Goal: Task Accomplishment & Management: Complete application form

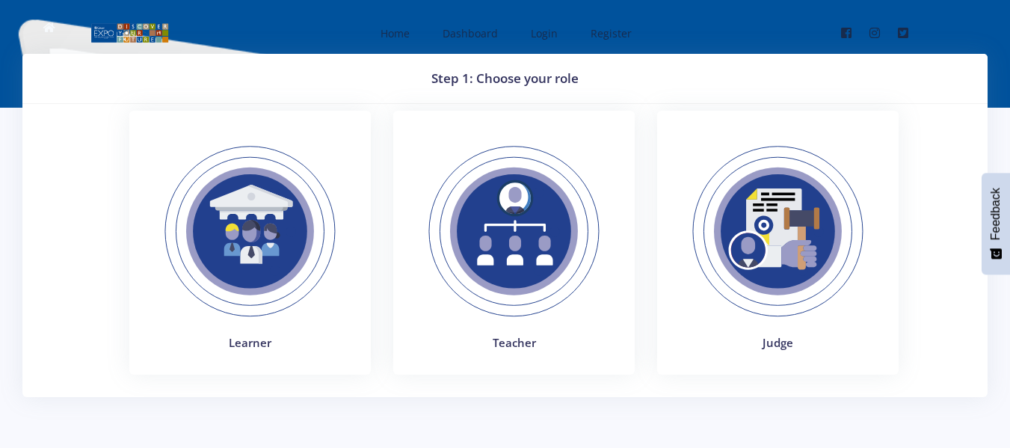
click at [268, 250] on img at bounding box center [250, 232] width 206 height 206
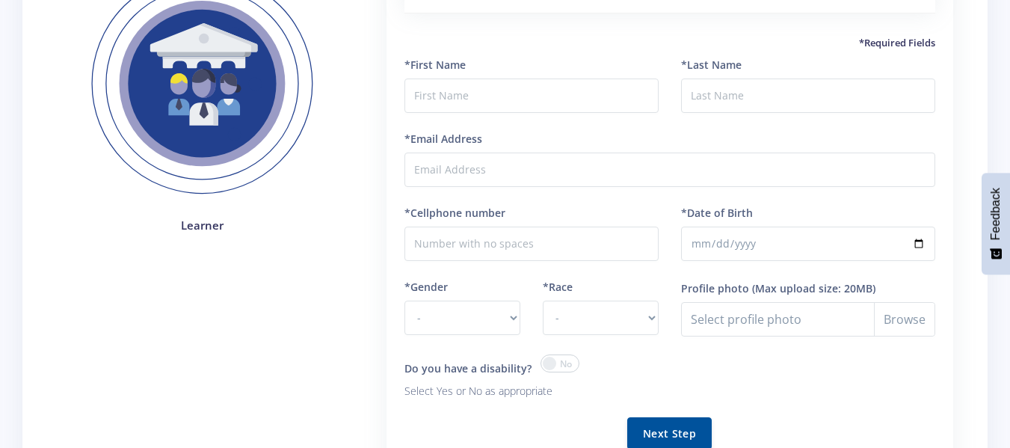
scroll to position [163, 0]
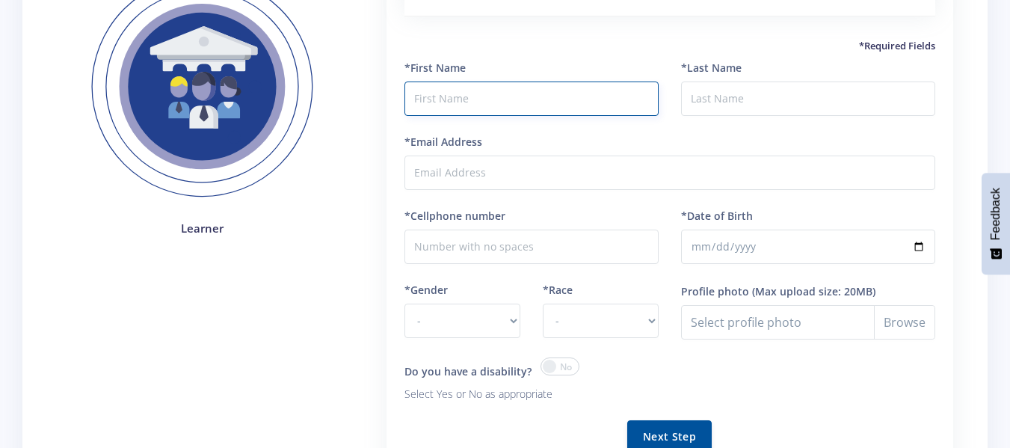
click at [524, 94] on input "text" at bounding box center [532, 99] width 254 height 34
type input "youven"
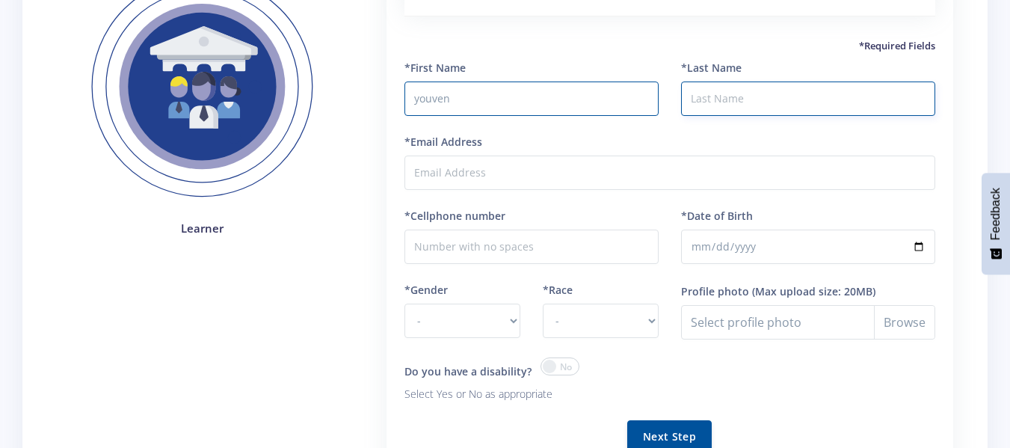
type input "maphaha"
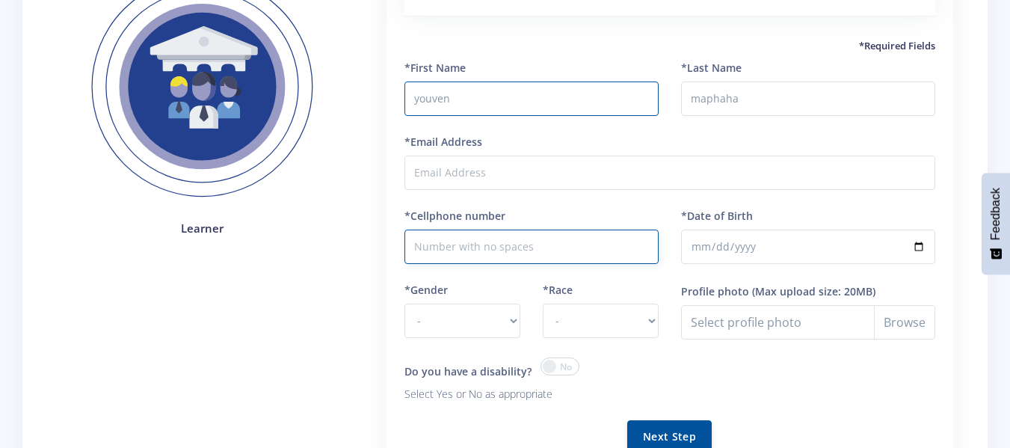
type input "0676631091"
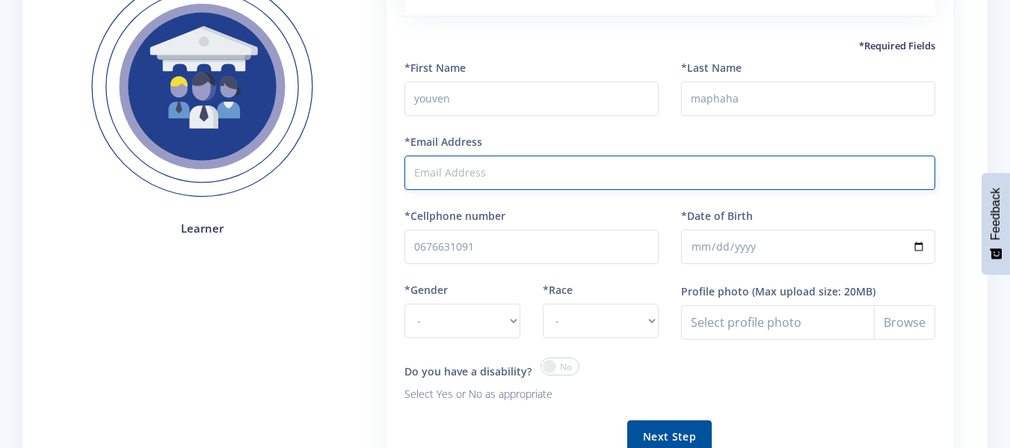
click at [609, 170] on input "*Email Address" at bounding box center [670, 173] width 531 height 34
type input "[EMAIL_ADDRESS][DOMAIN_NAME]"
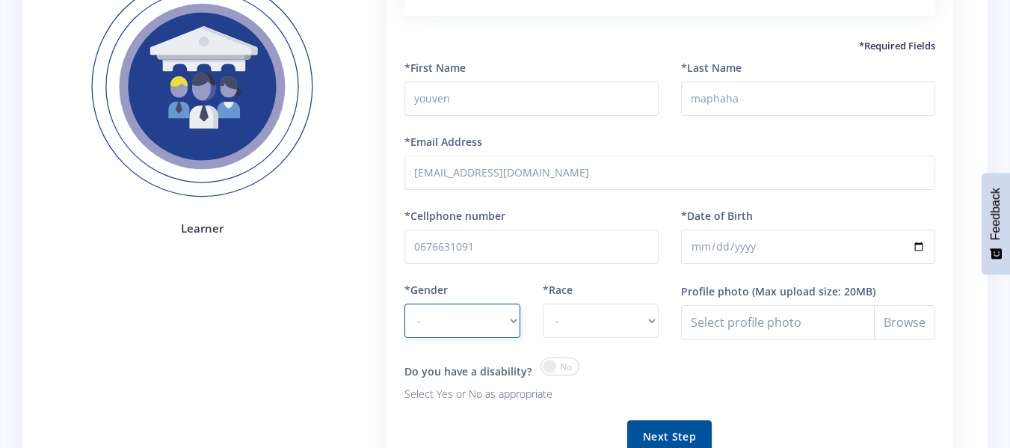
click at [503, 325] on select "- Male Female" at bounding box center [463, 321] width 116 height 34
select select "M"
click at [405, 304] on select "- Male Female" at bounding box center [463, 321] width 116 height 34
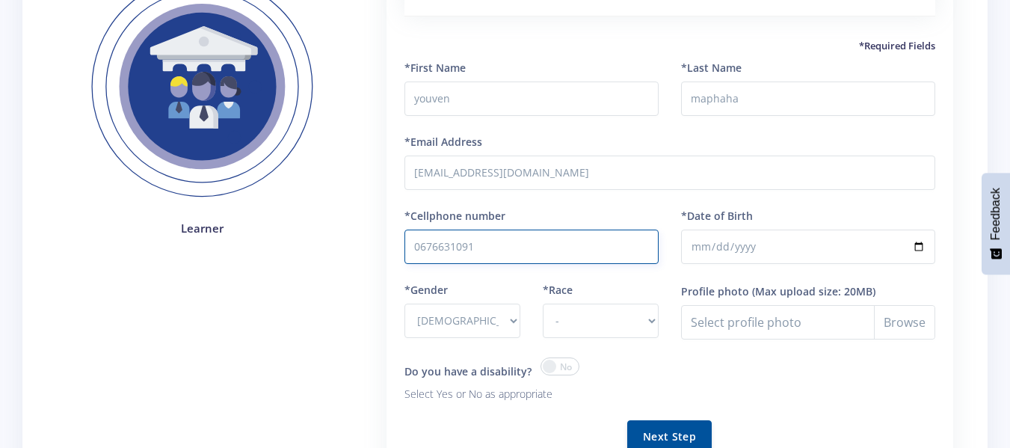
click at [549, 246] on input "0676631091" at bounding box center [532, 247] width 254 height 34
type input "0712275820"
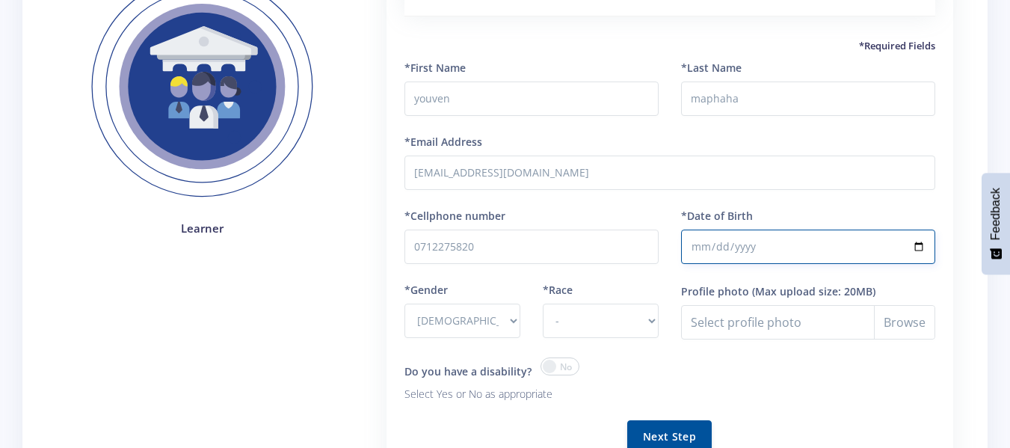
click at [767, 245] on input "*Date of Birth" at bounding box center [808, 247] width 254 height 34
type input "2007-05-23"
click at [633, 324] on select "- African Asian Coloured Indian White Other" at bounding box center [601, 321] width 116 height 34
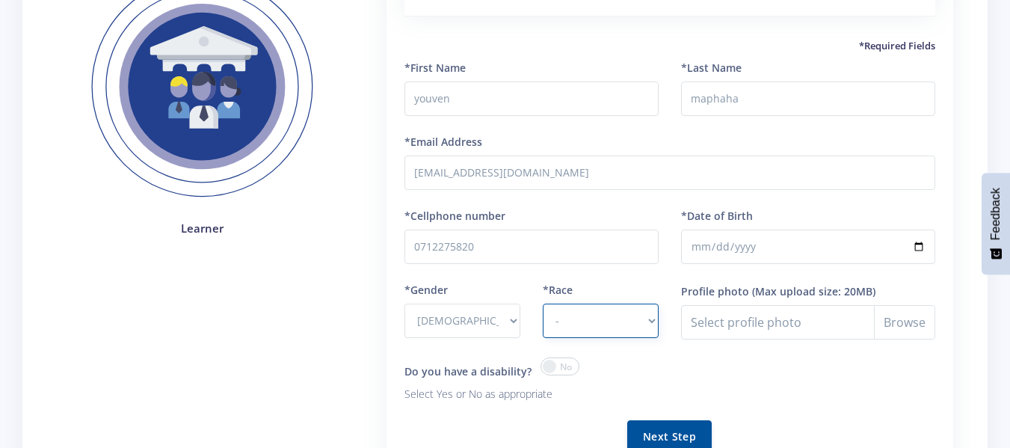
select select "African"
click at [543, 304] on select "- African Asian Coloured Indian White Other" at bounding box center [601, 321] width 116 height 34
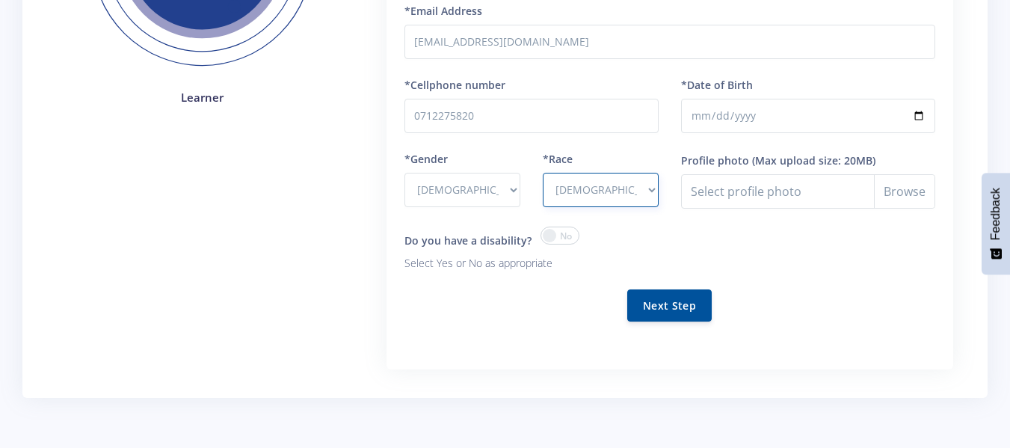
scroll to position [331, 0]
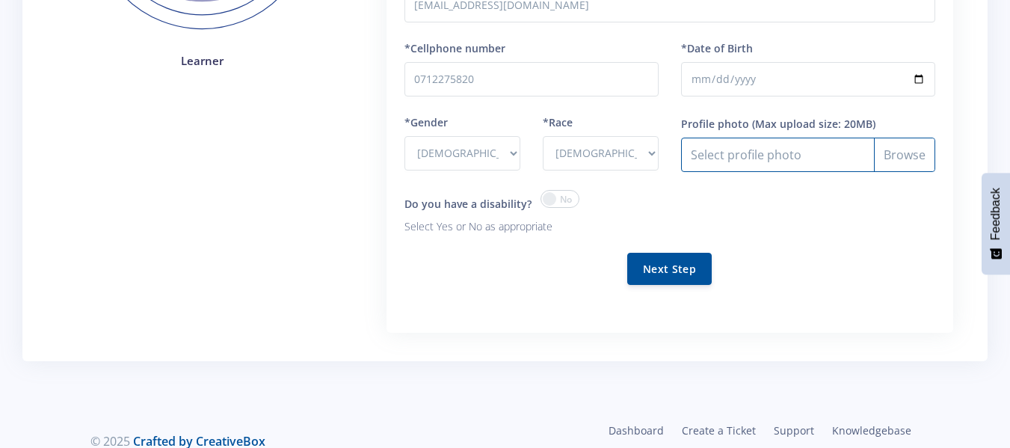
click at [883, 160] on input "Profile photo" at bounding box center [808, 155] width 254 height 34
type input "C:\fakepath\WhatsApp Image 2025-08-16 at 23.19.45_55ed1440.jpg"
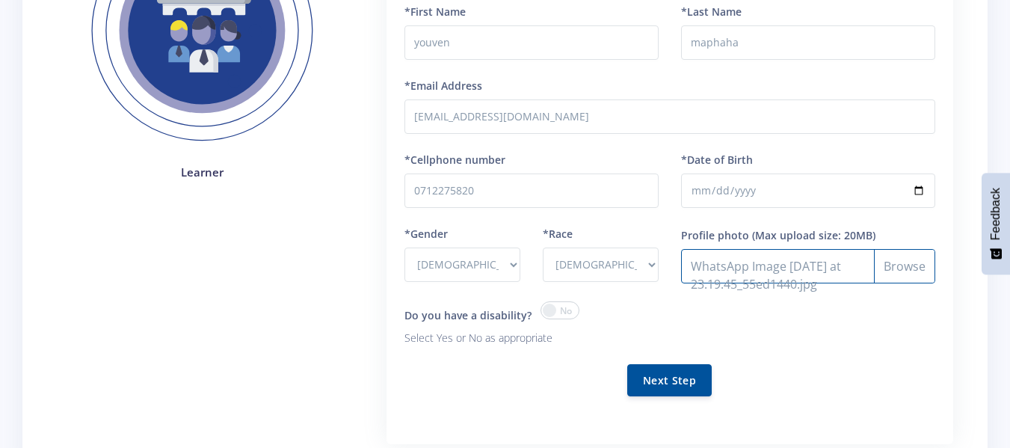
scroll to position [220, 0]
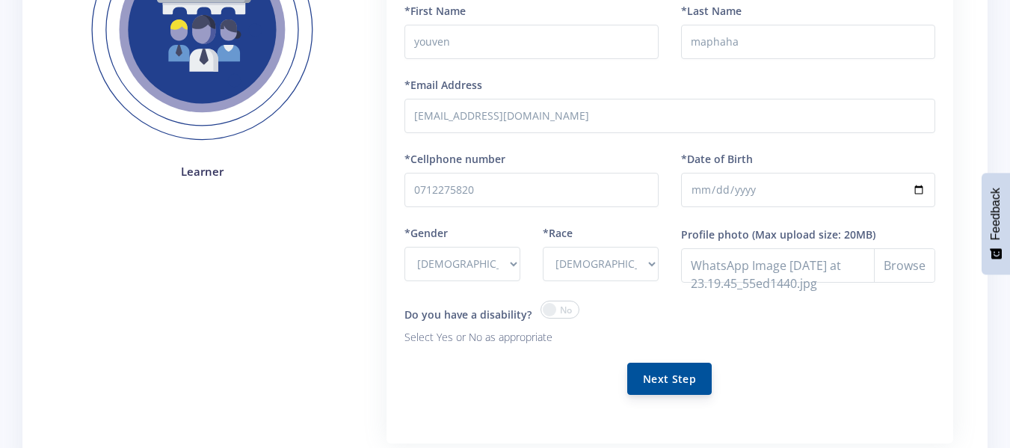
click at [678, 371] on button "Next Step" at bounding box center [669, 379] width 84 height 32
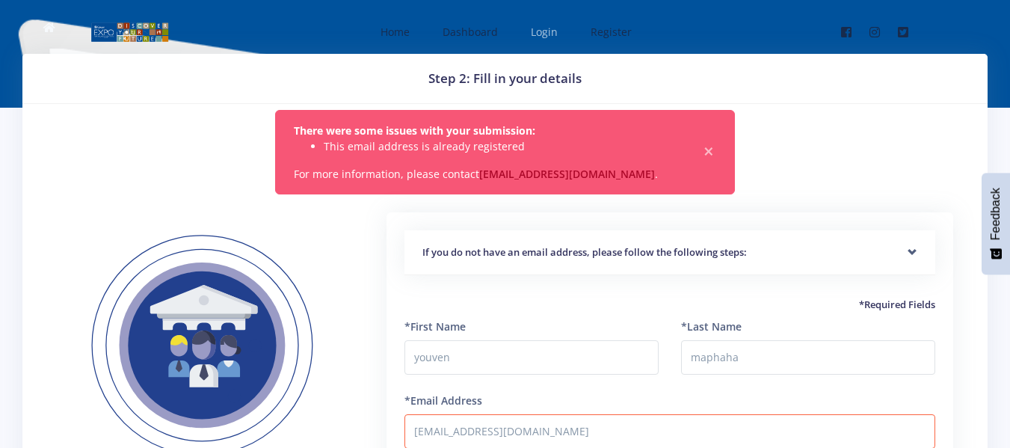
click at [541, 40] on link "Login" at bounding box center [543, 32] width 54 height 40
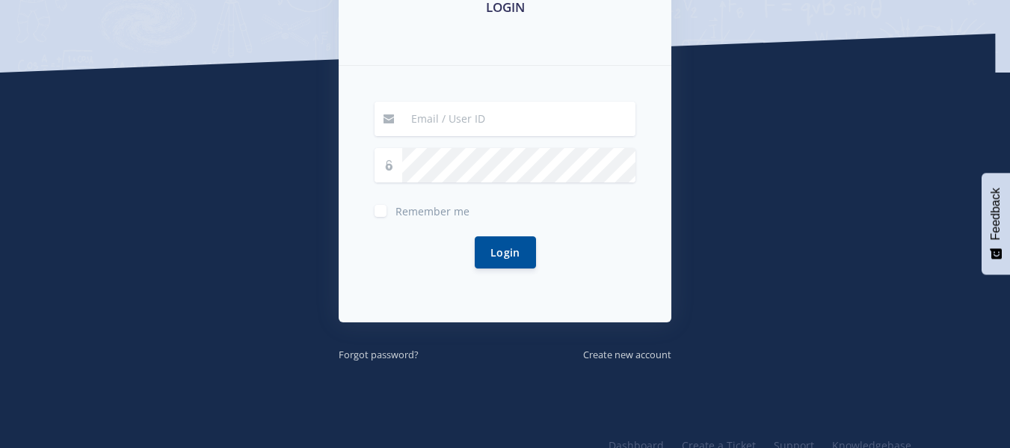
scroll to position [285, 0]
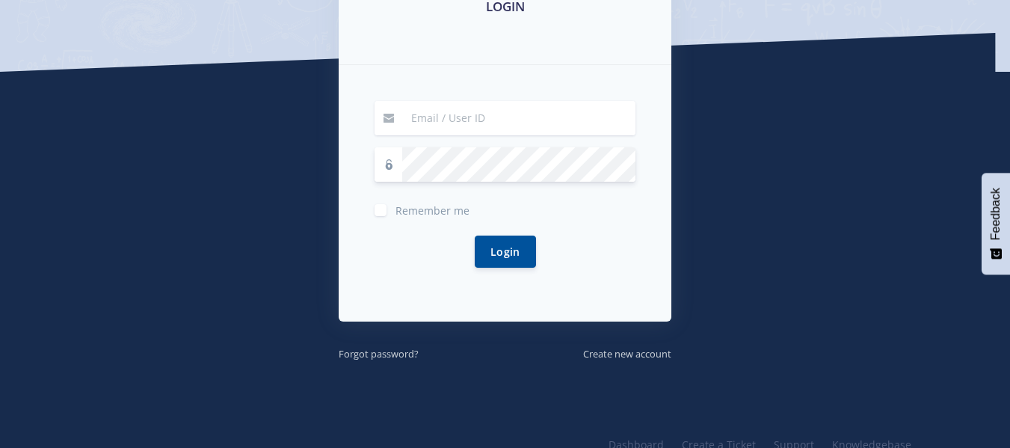
click at [496, 116] on form "Remember me Login" at bounding box center [505, 193] width 261 height 185
click at [496, 116] on input at bounding box center [518, 118] width 233 height 34
type input "[EMAIL_ADDRESS][DOMAIN_NAME]"
click at [475, 236] on button "Login" at bounding box center [505, 252] width 61 height 32
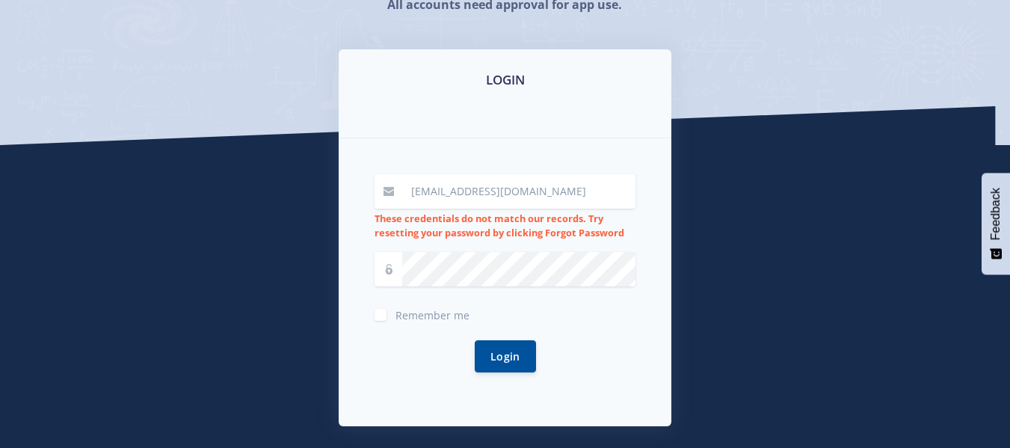
scroll to position [215, 0]
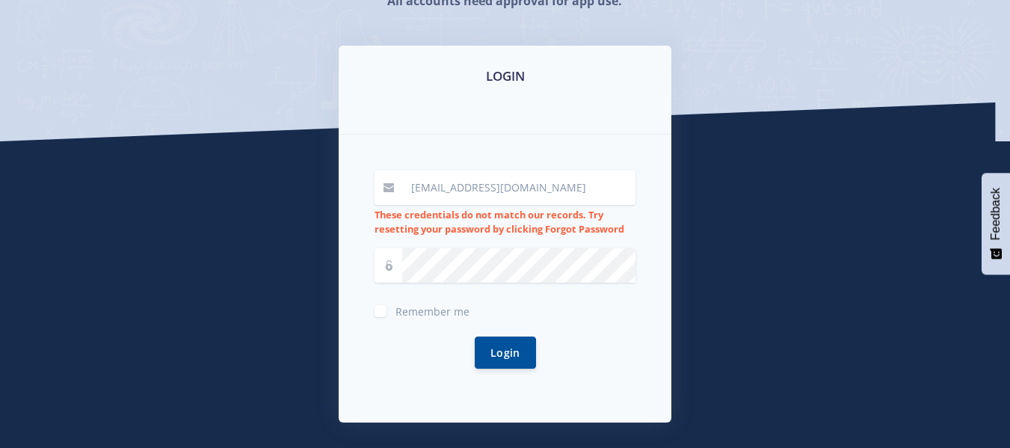
click at [530, 242] on form "maphahayouven@gmail.com These credentials do not match our records. Try resetti…" at bounding box center [505, 278] width 261 height 216
click at [411, 312] on span "Remember me" at bounding box center [433, 311] width 74 height 14
click at [405, 310] on input "Remember me" at bounding box center [401, 306] width 10 height 10
click at [411, 310] on span "Remember me" at bounding box center [433, 311] width 74 height 14
click at [405, 310] on input "Remember me" at bounding box center [401, 306] width 10 height 10
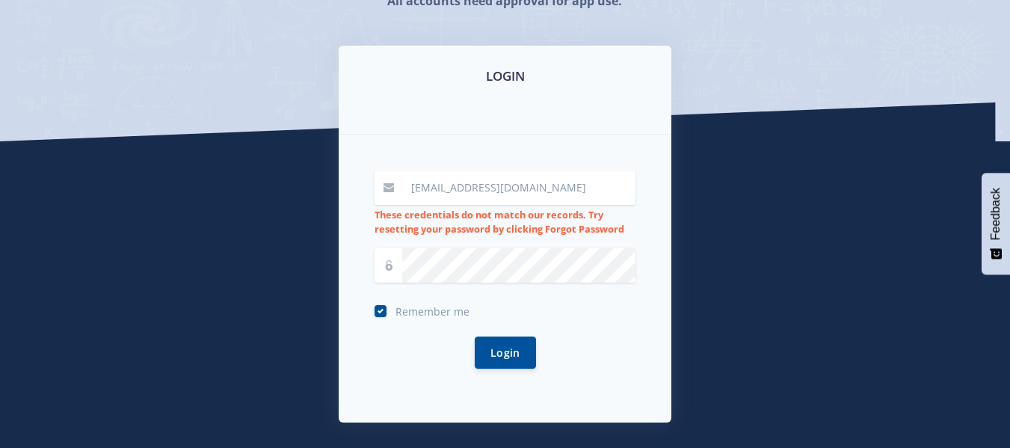
checkbox input "false"
click at [555, 185] on input "[EMAIL_ADDRESS][DOMAIN_NAME]" at bounding box center [518, 187] width 233 height 34
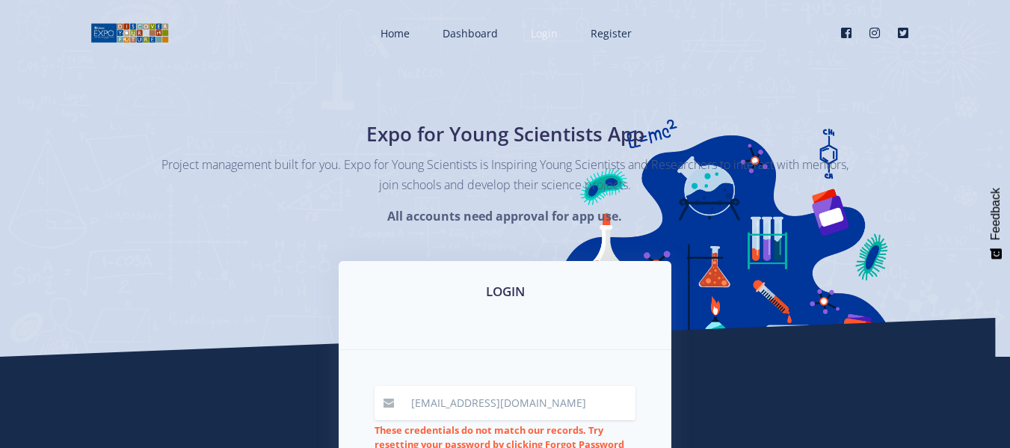
click at [540, 46] on link "Login" at bounding box center [543, 33] width 54 height 40
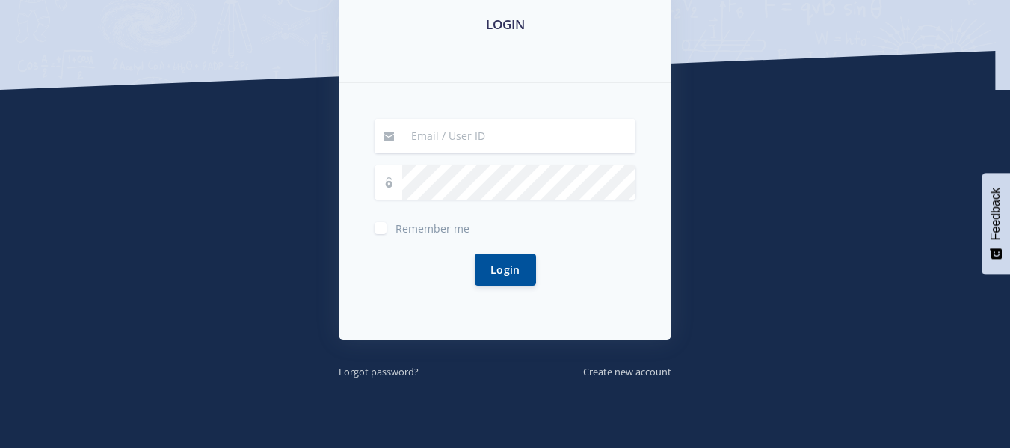
scroll to position [268, 0]
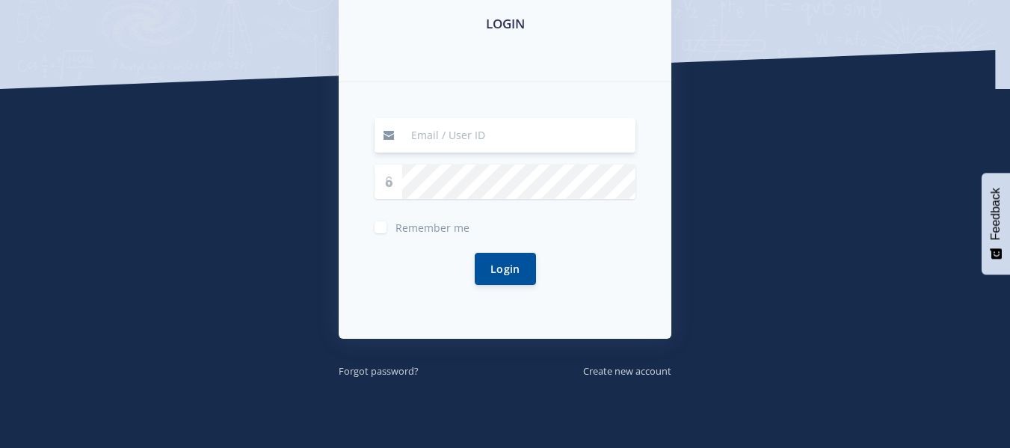
click at [449, 141] on input at bounding box center [518, 135] width 233 height 34
type input "[EMAIL_ADDRESS][DOMAIN_NAME]"
click at [375, 357] on div "LOGIN [EMAIL_ADDRESS][DOMAIN_NAME] Remember me Login" at bounding box center [505, 186] width 355 height 386
click at [375, 369] on small "Forgot password?" at bounding box center [379, 370] width 80 height 13
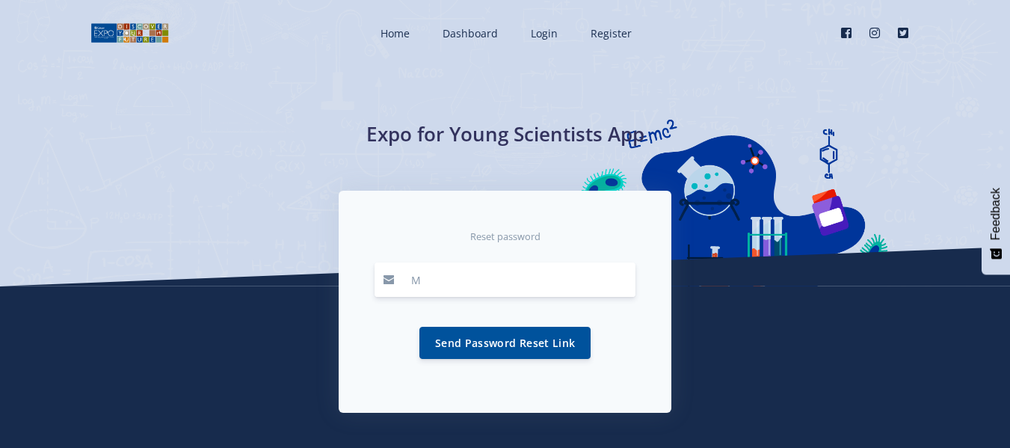
type input "[EMAIL_ADDRESS][DOMAIN_NAME]"
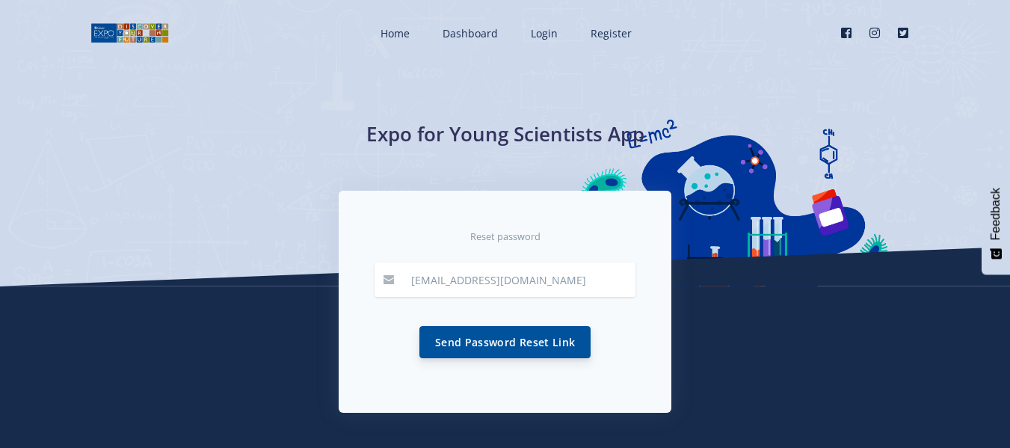
click at [507, 345] on button "Send Password Reset Link" at bounding box center [504, 342] width 171 height 32
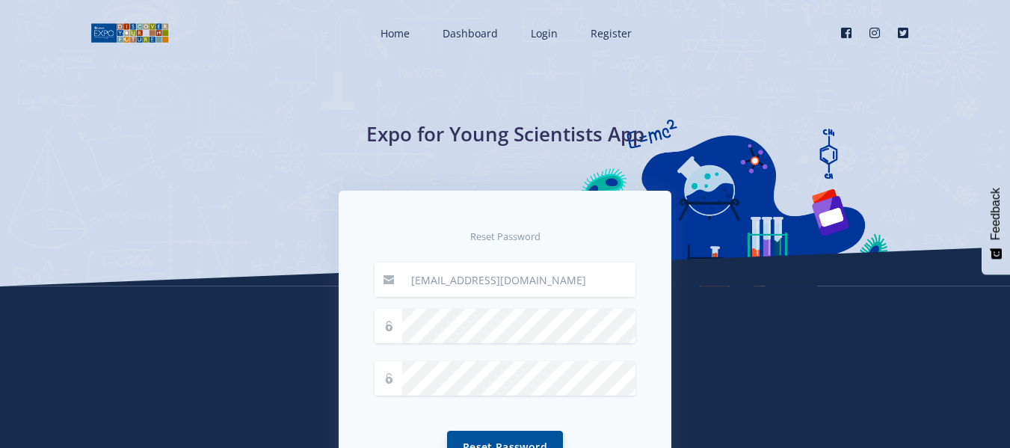
click at [529, 435] on button "Reset Password" at bounding box center [505, 447] width 116 height 32
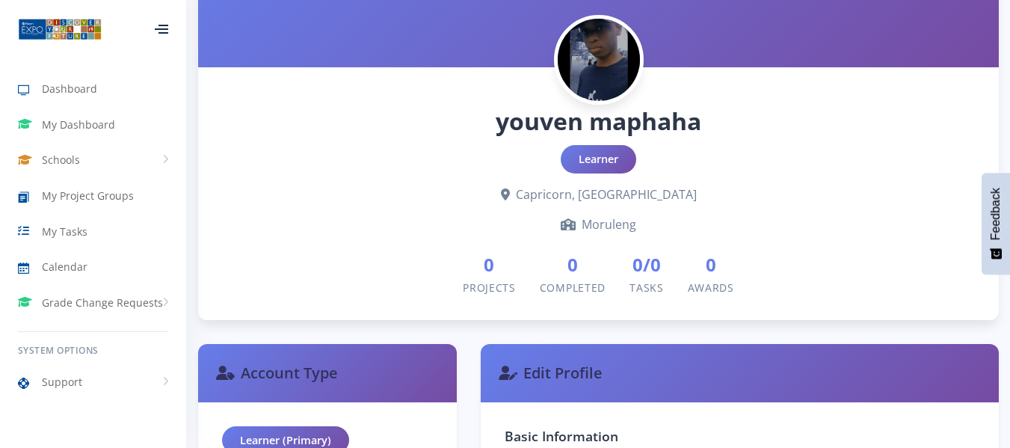
scroll to position [305, 0]
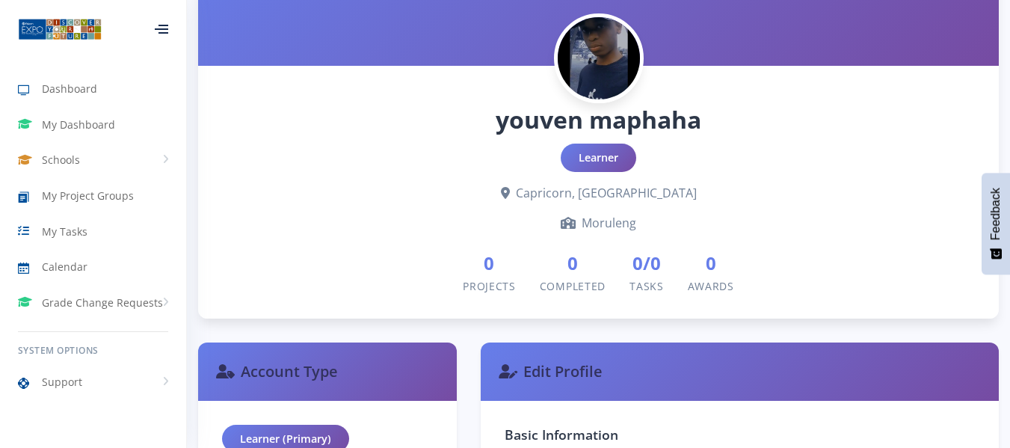
click at [574, 218] on icon at bounding box center [568, 223] width 15 height 12
click at [642, 223] on div "Moruleng" at bounding box center [598, 223] width 753 height 18
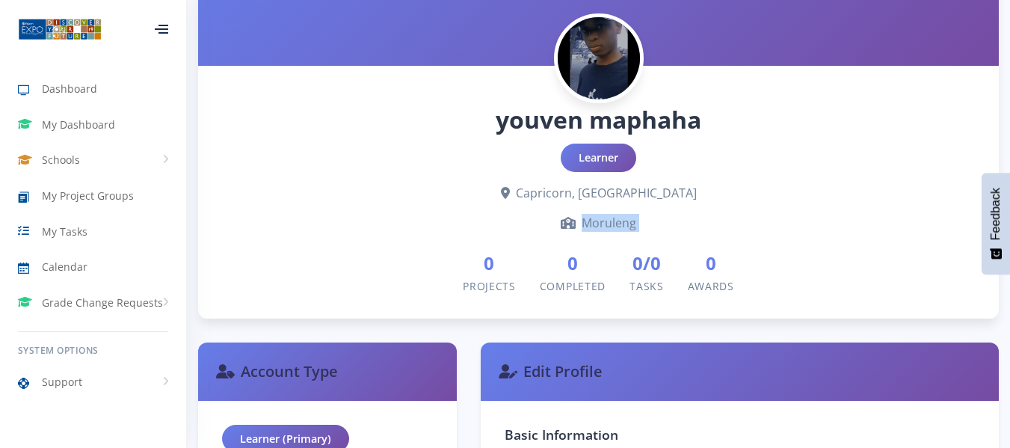
click at [642, 223] on div "Moruleng" at bounding box center [598, 223] width 753 height 18
click at [627, 223] on div "Moruleng" at bounding box center [598, 223] width 753 height 18
click at [612, 146] on div "Learner" at bounding box center [599, 158] width 76 height 28
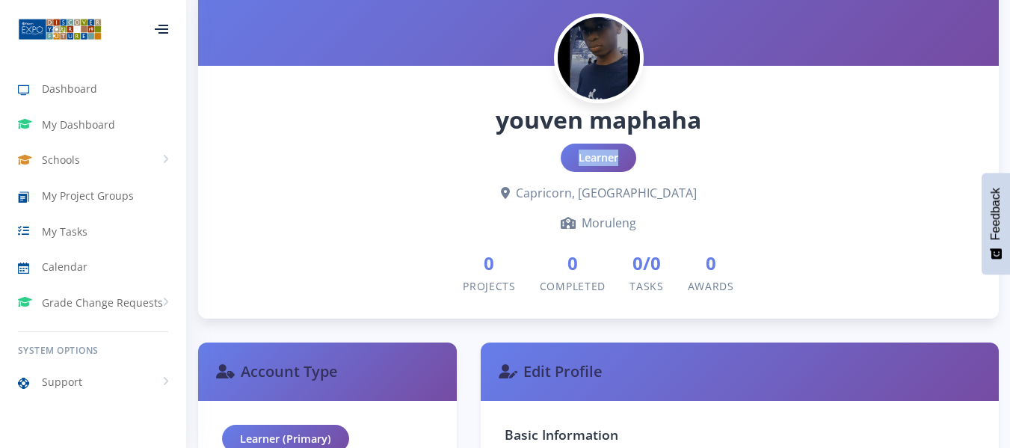
click at [612, 146] on div "Learner" at bounding box center [599, 158] width 76 height 28
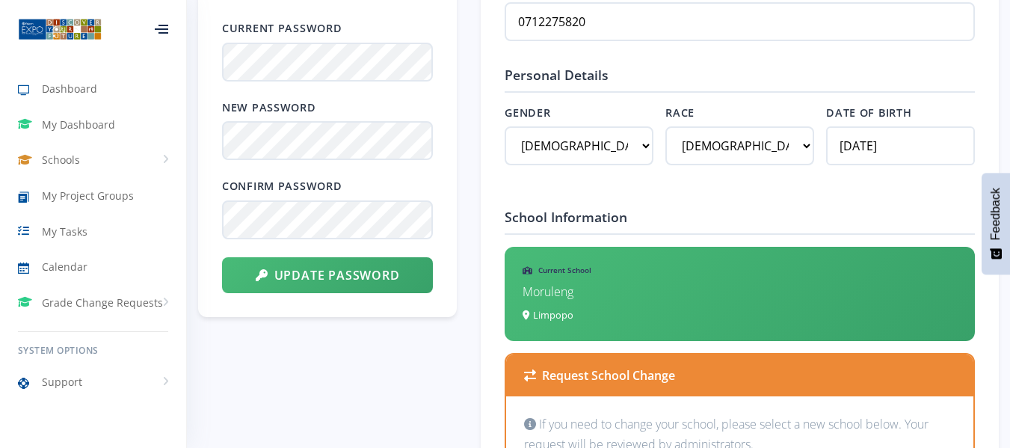
scroll to position [887, 0]
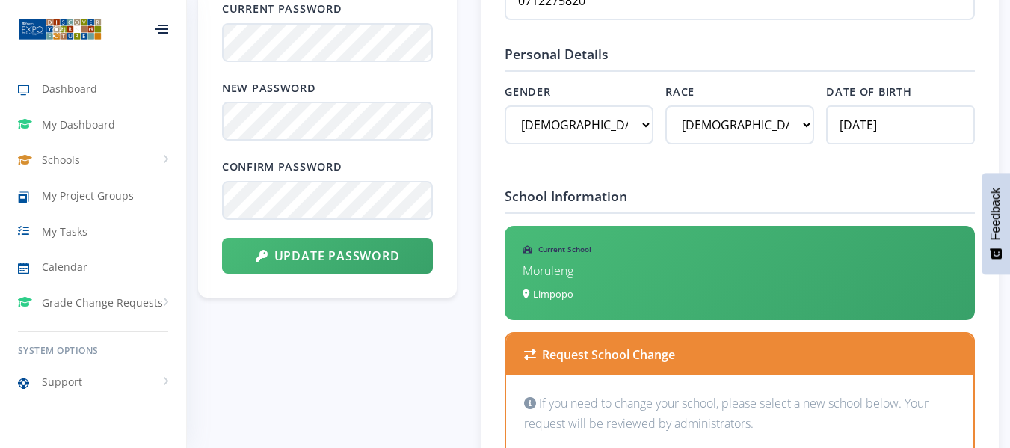
click at [550, 265] on p "Moruleng" at bounding box center [740, 271] width 434 height 20
click at [565, 249] on h6 "Current School" at bounding box center [740, 249] width 434 height 11
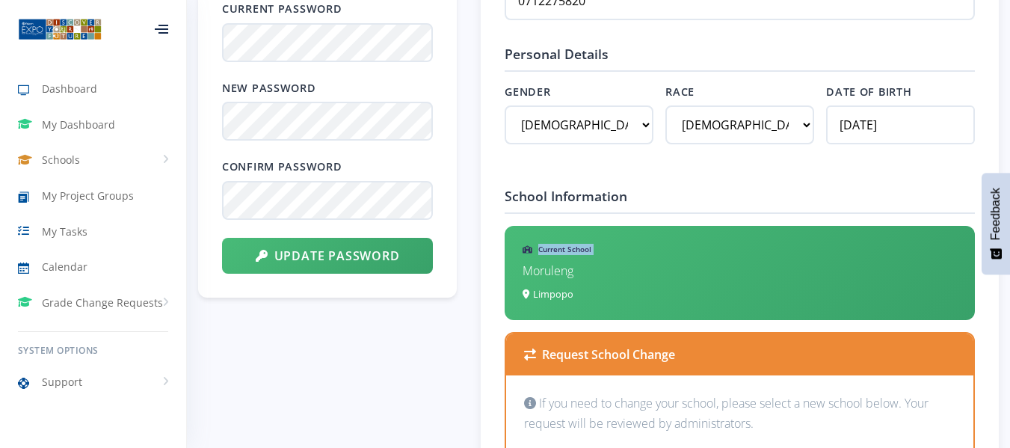
click at [565, 249] on h6 "Current School" at bounding box center [740, 249] width 434 height 11
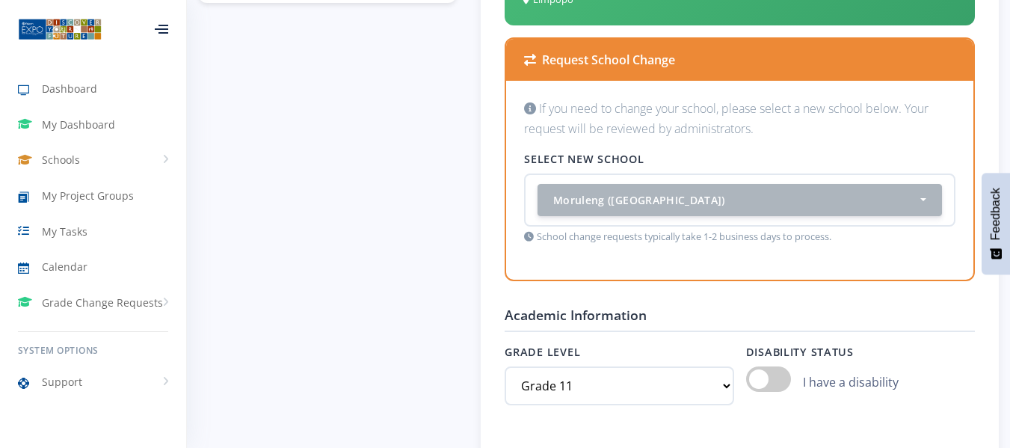
scroll to position [1189, 0]
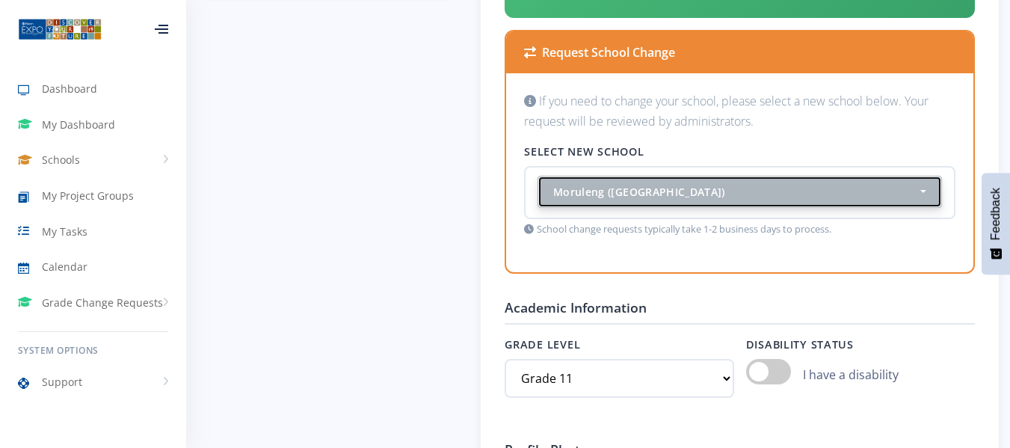
click at [636, 192] on div "Moruleng ([GEOGRAPHIC_DATA])" at bounding box center [735, 192] width 364 height 16
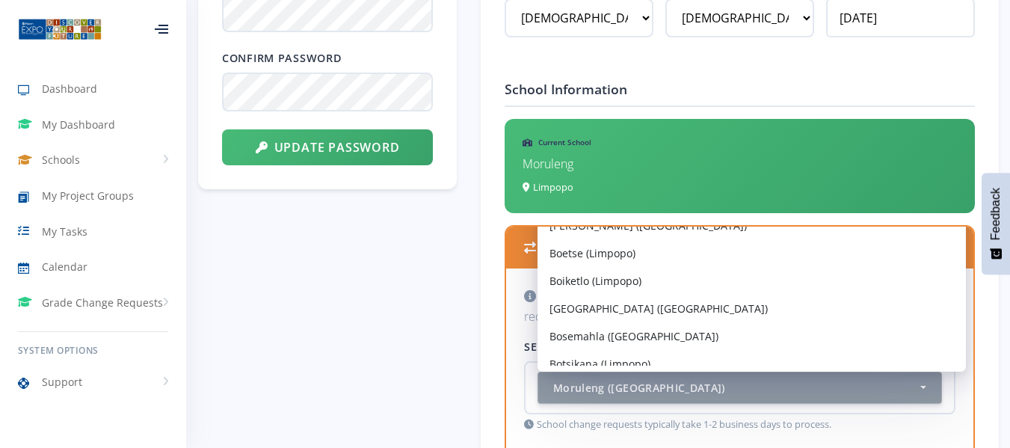
scroll to position [44310, 0]
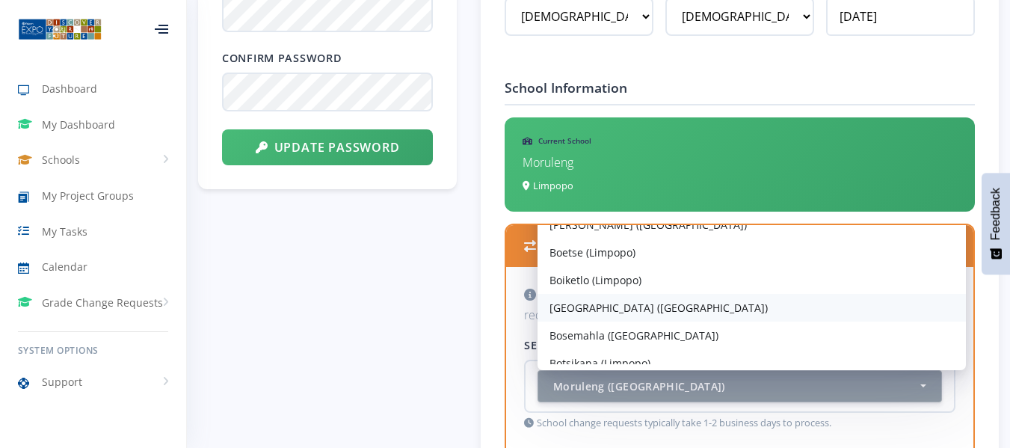
click at [598, 311] on span "[GEOGRAPHIC_DATA] ([GEOGRAPHIC_DATA])" at bounding box center [659, 308] width 218 height 16
select select "19406"
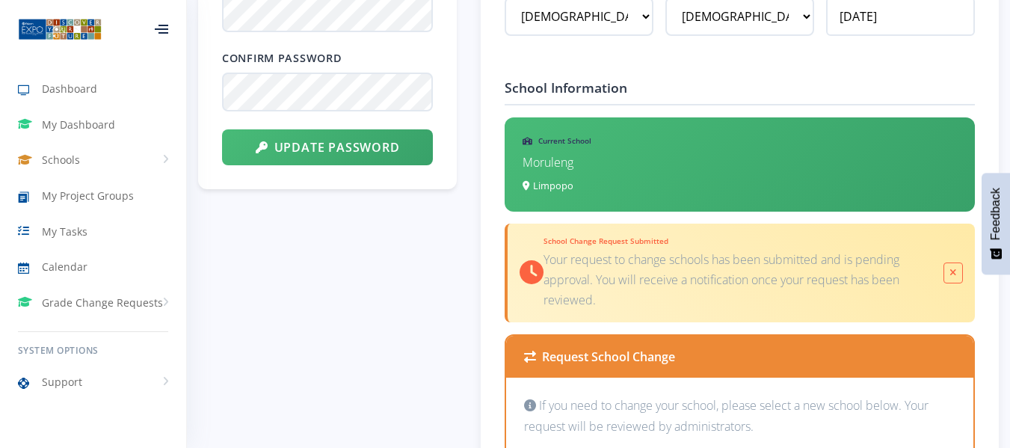
scroll to position [0, 0]
click at [516, 277] on div "School Change Request Submitted Your request to change schools has been submitt…" at bounding box center [740, 273] width 470 height 99
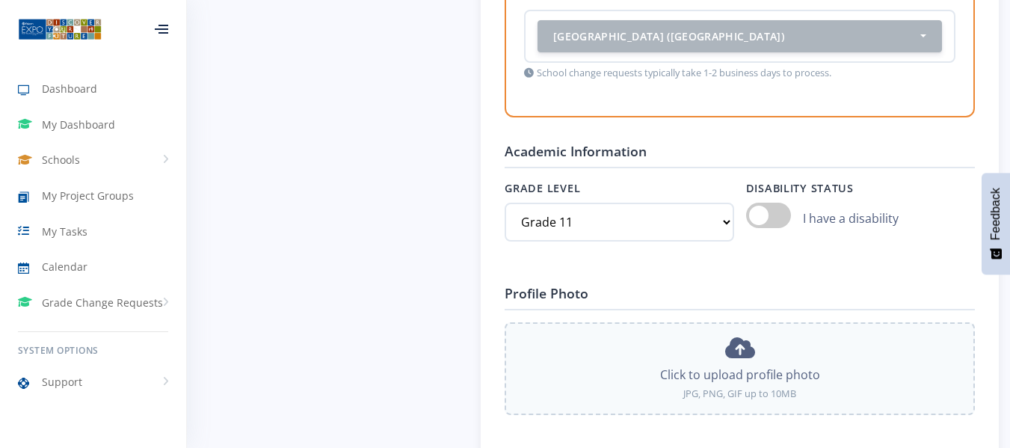
scroll to position [1341, 0]
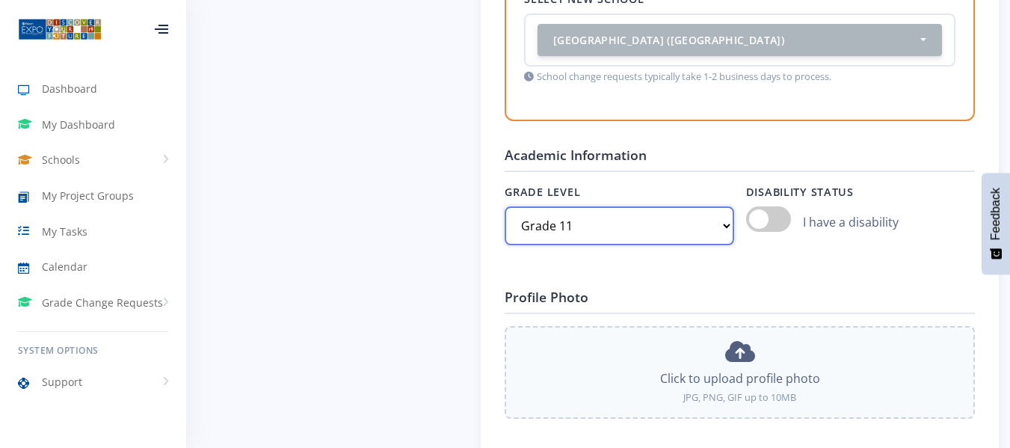
click at [723, 219] on select "Select grade Grade 4 Grade 5 Grade 6 Grade 7" at bounding box center [619, 225] width 229 height 39
select select "Grade 12"
click at [505, 206] on select "Select grade Grade 4 Grade 5 Grade 6 Grade 7" at bounding box center [619, 225] width 229 height 39
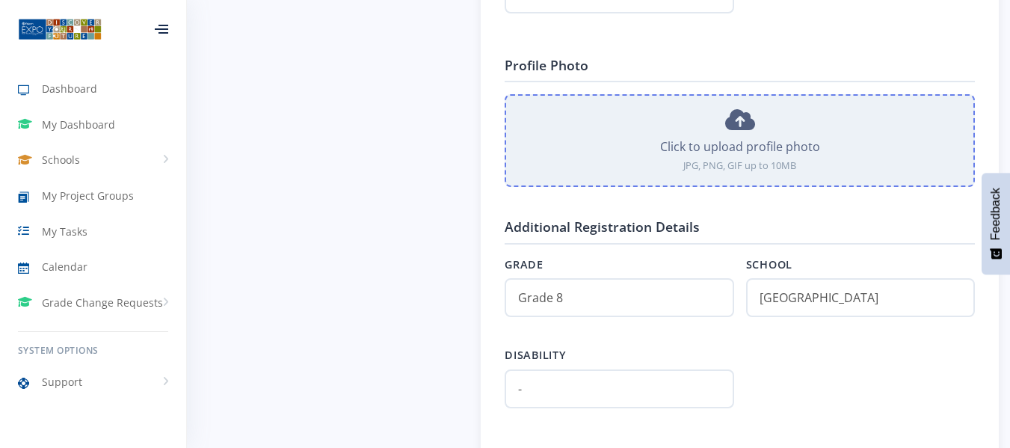
scroll to position [1574, 0]
click at [759, 139] on div "Click to upload profile photo" at bounding box center [739, 146] width 443 height 18
type input "C:\fakepath\WhatsApp Image 2025-08-16 at 23.19.45_55ed1440.jpg"
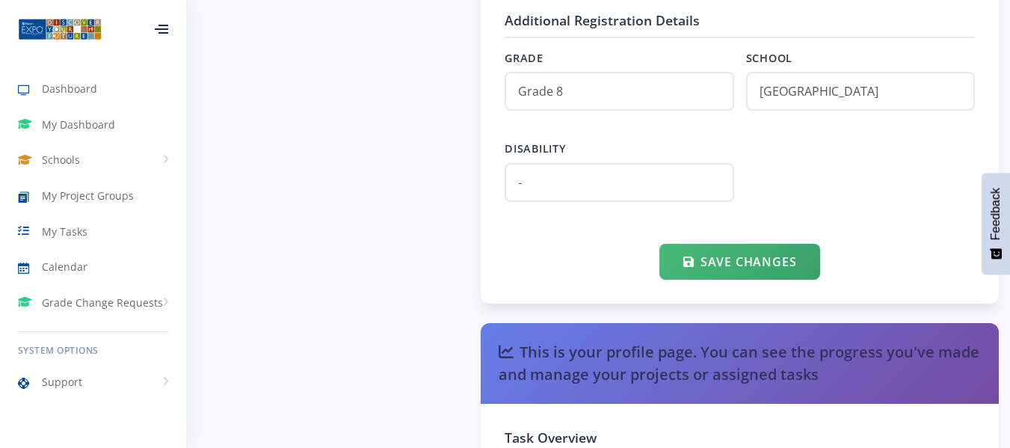
scroll to position [1780, 0]
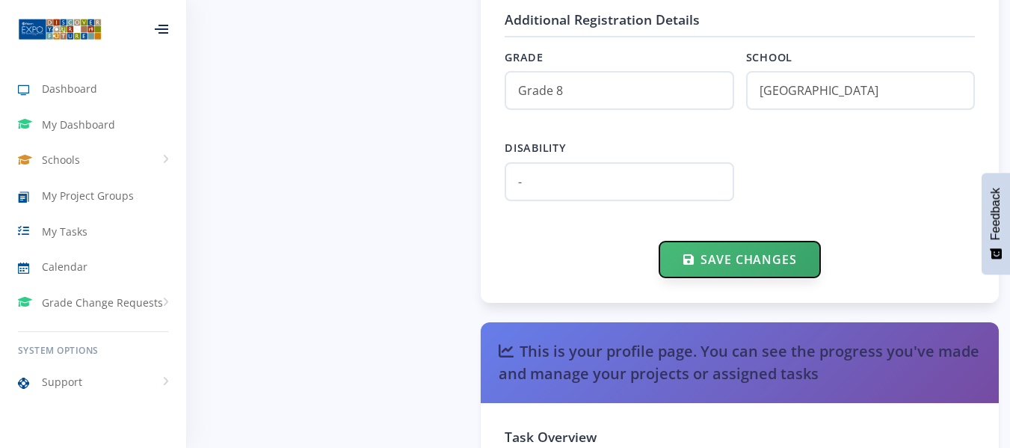
click at [747, 255] on button "Save Changes" at bounding box center [740, 260] width 161 height 36
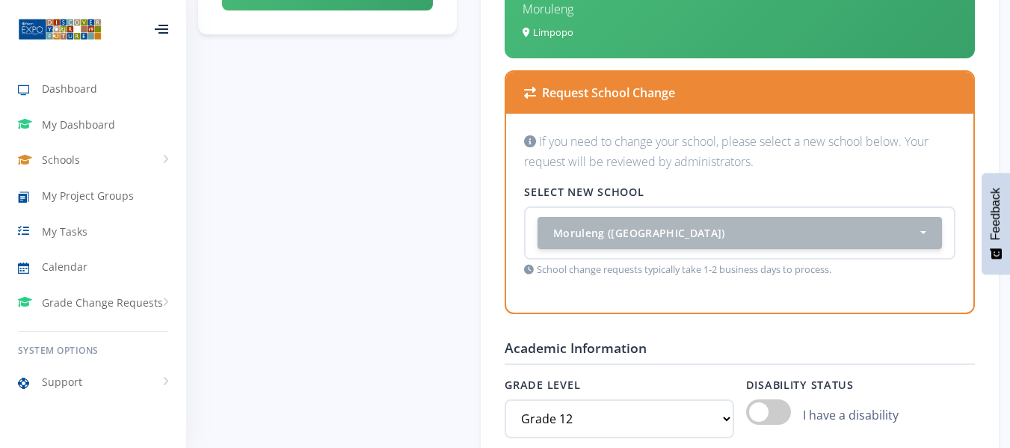
scroll to position [1105, 0]
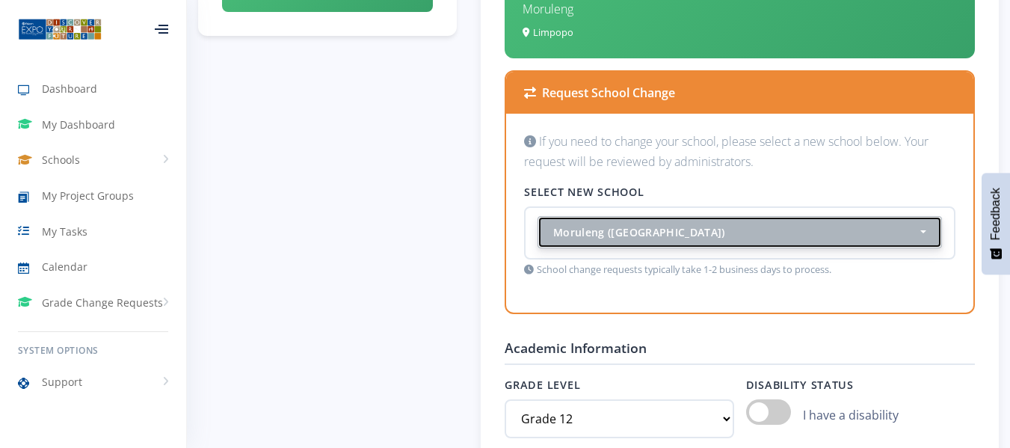
click at [704, 232] on div "Moruleng ([GEOGRAPHIC_DATA])" at bounding box center [735, 232] width 364 height 16
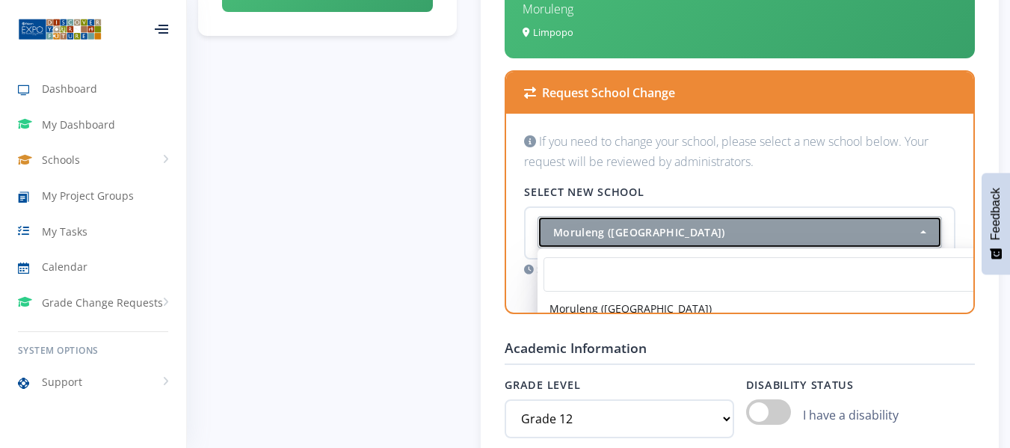
click at [704, 232] on div "Moruleng ([GEOGRAPHIC_DATA])" at bounding box center [735, 232] width 364 height 16
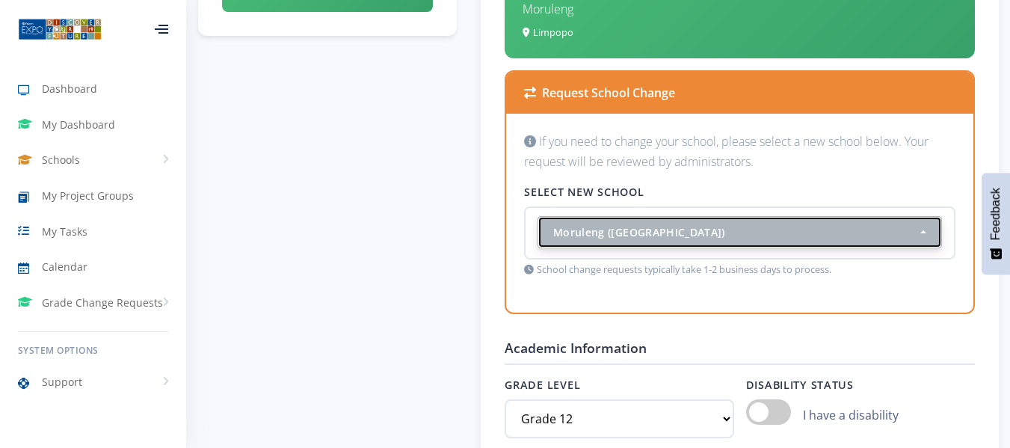
click at [704, 232] on div "Moruleng ([GEOGRAPHIC_DATA])" at bounding box center [735, 232] width 364 height 16
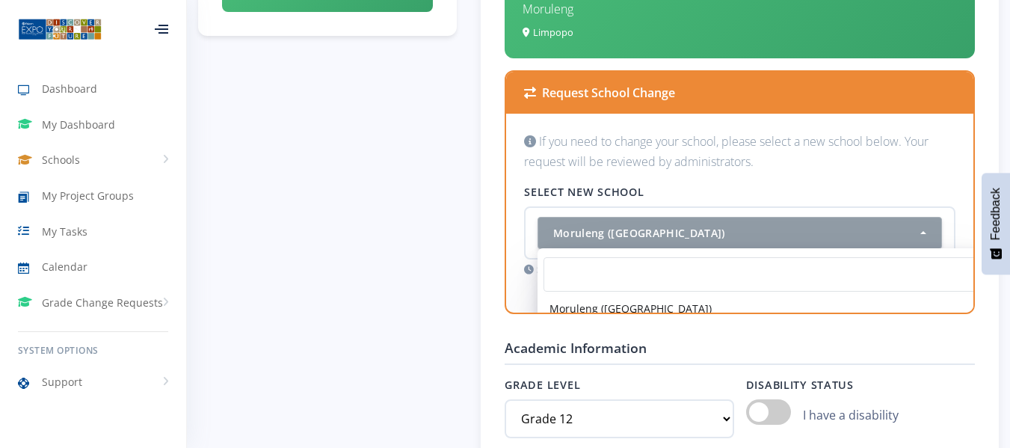
click at [511, 299] on div "If you need to change your school, please select a new school below. Your reque…" at bounding box center [739, 213] width 467 height 199
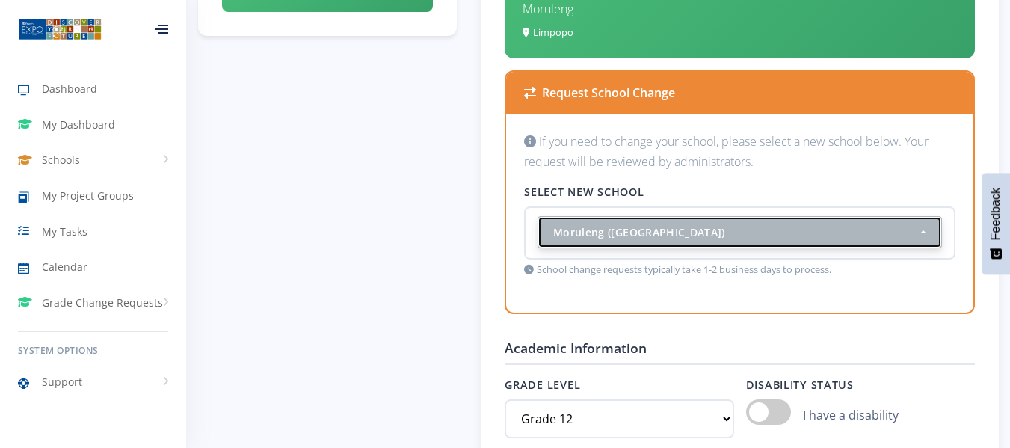
click at [697, 226] on div "Moruleng ([GEOGRAPHIC_DATA])" at bounding box center [735, 232] width 364 height 16
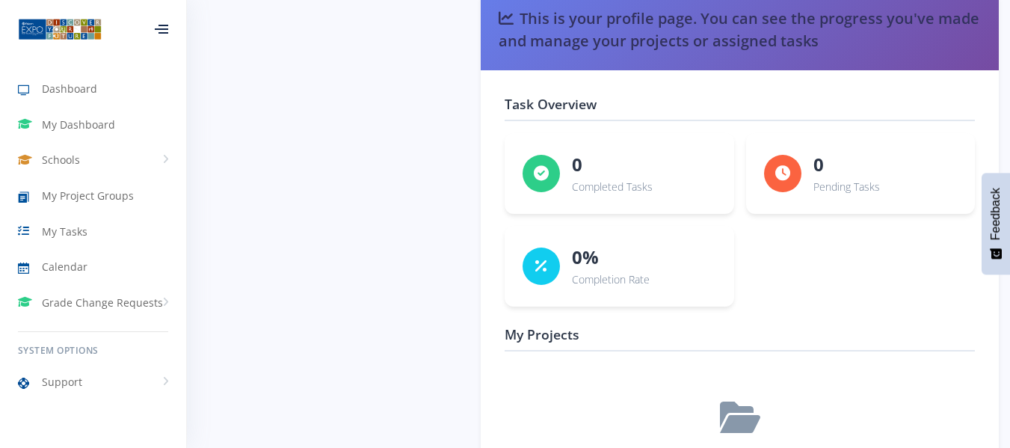
scroll to position [2222, 0]
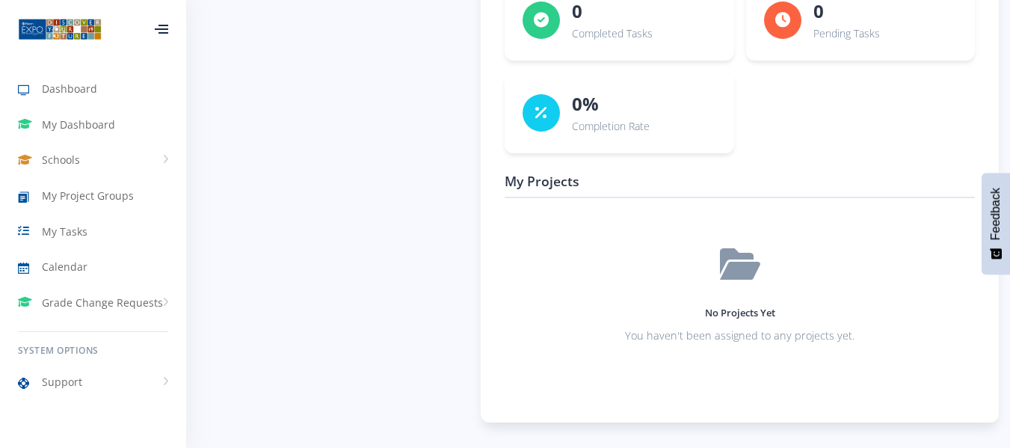
click at [740, 279] on icon at bounding box center [740, 264] width 40 height 36
click at [740, 333] on p "You haven't been assigned to any projects yet." at bounding box center [740, 336] width 446 height 18
click at [742, 268] on icon at bounding box center [740, 264] width 40 height 36
click at [576, 378] on div "No Projects Yet You haven't been assigned to any projects yet." at bounding box center [740, 295] width 470 height 170
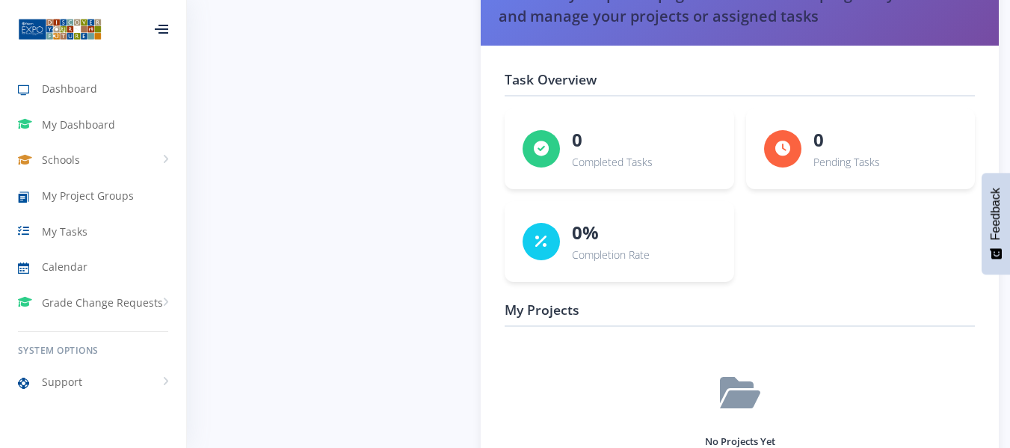
scroll to position [2089, 0]
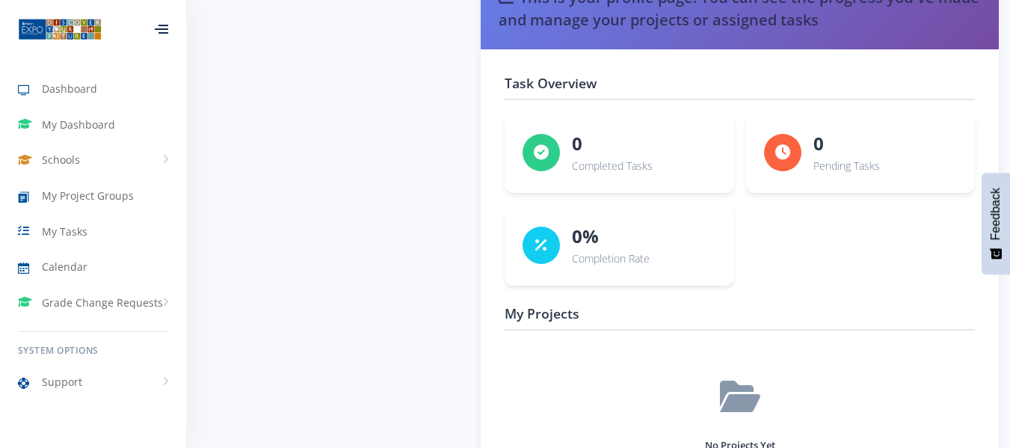
click at [600, 198] on div "0 Completed Tasks 0 Pending Tasks 0%" at bounding box center [740, 198] width 470 height 173
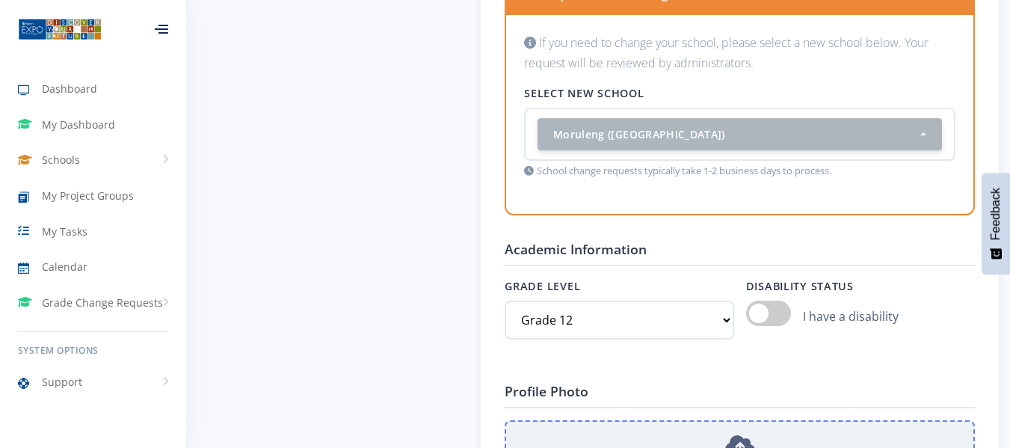
scroll to position [1171, 0]
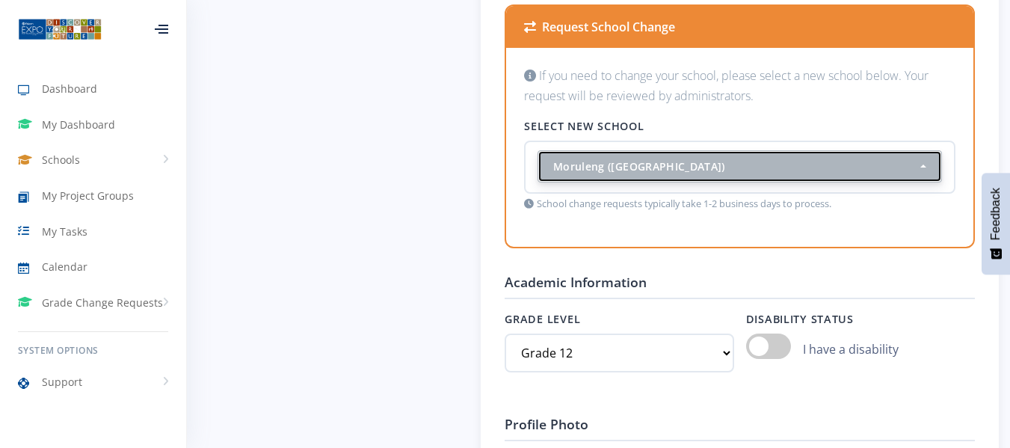
click at [740, 182] on button "Moruleng ([GEOGRAPHIC_DATA])" at bounding box center [740, 166] width 405 height 32
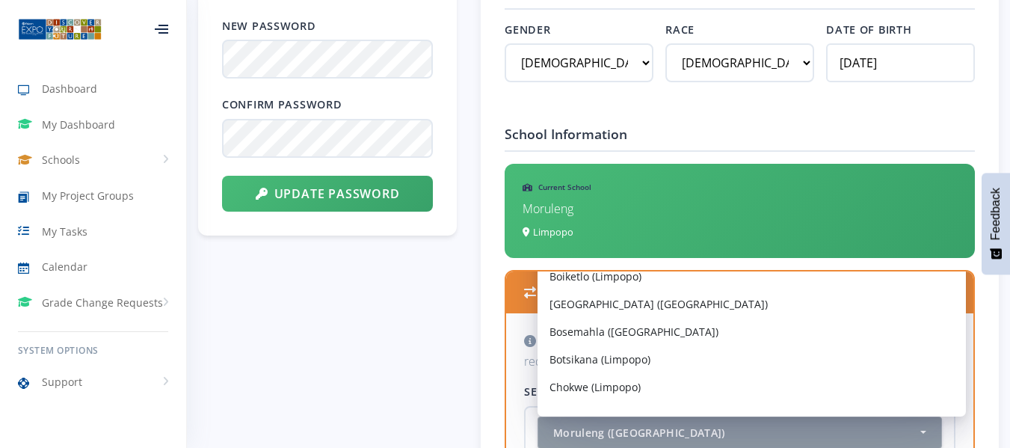
scroll to position [44359, 0]
click at [626, 300] on span "[GEOGRAPHIC_DATA] ([GEOGRAPHIC_DATA])" at bounding box center [659, 305] width 218 height 16
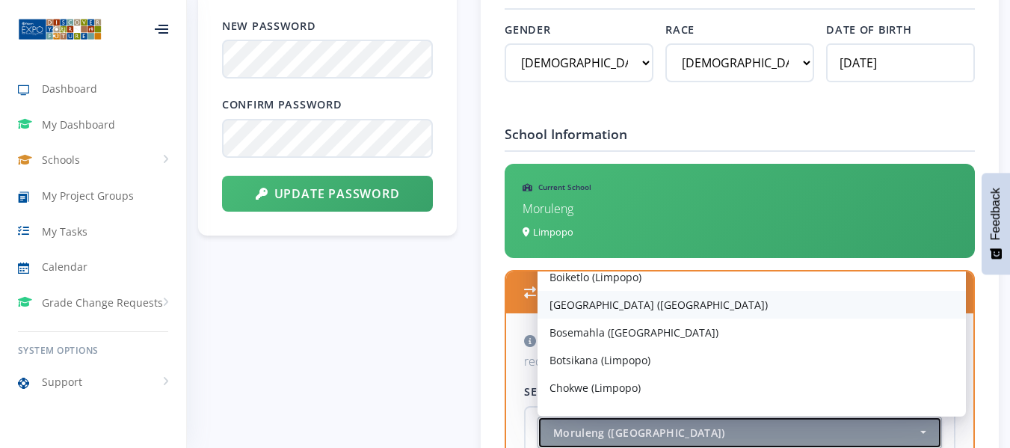
select select "19406"
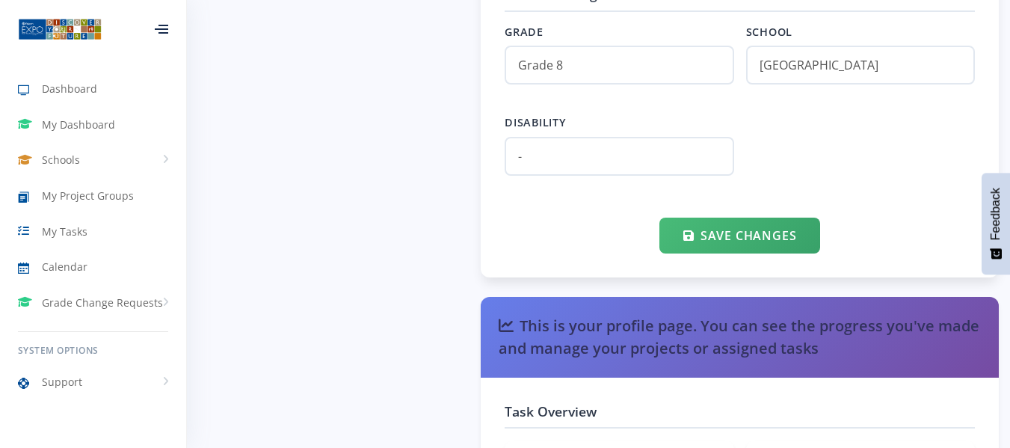
scroll to position [1763, 0]
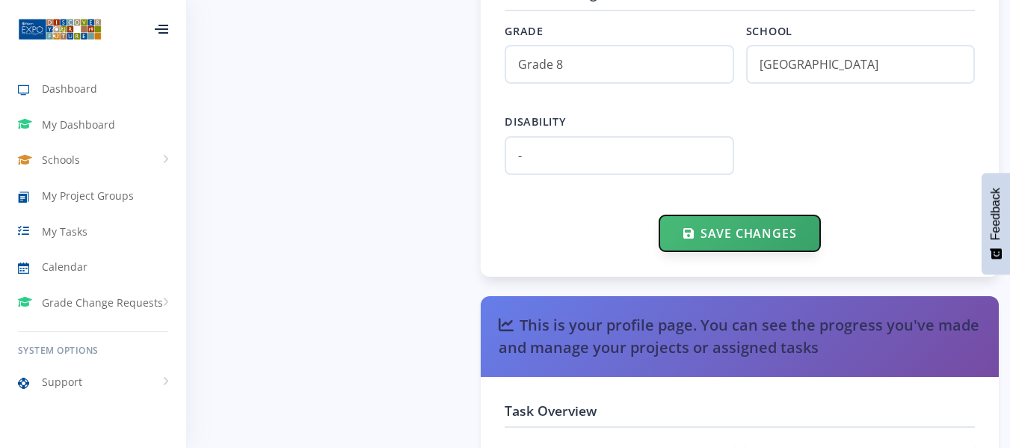
click at [774, 239] on button "Save Changes" at bounding box center [740, 233] width 161 height 36
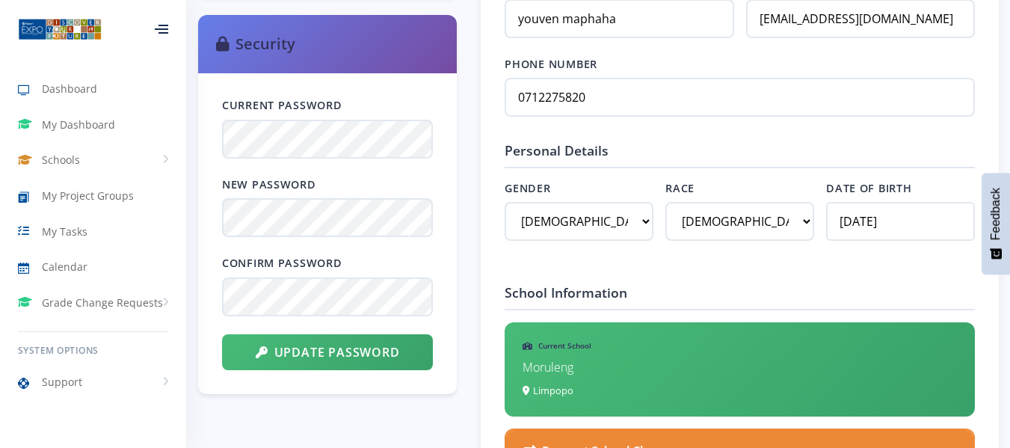
scroll to position [732, 0]
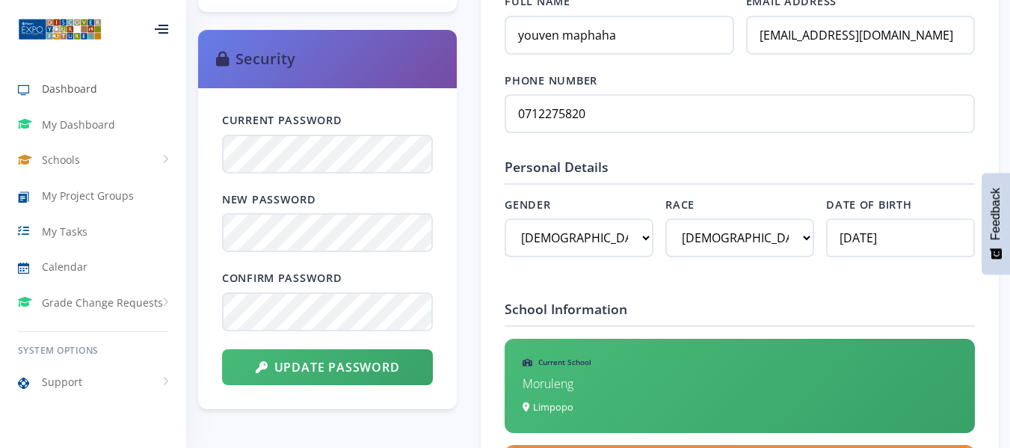
click at [101, 80] on link "Dashboard" at bounding box center [93, 89] width 186 height 34
click at [61, 83] on span "Dashboard" at bounding box center [69, 89] width 55 height 16
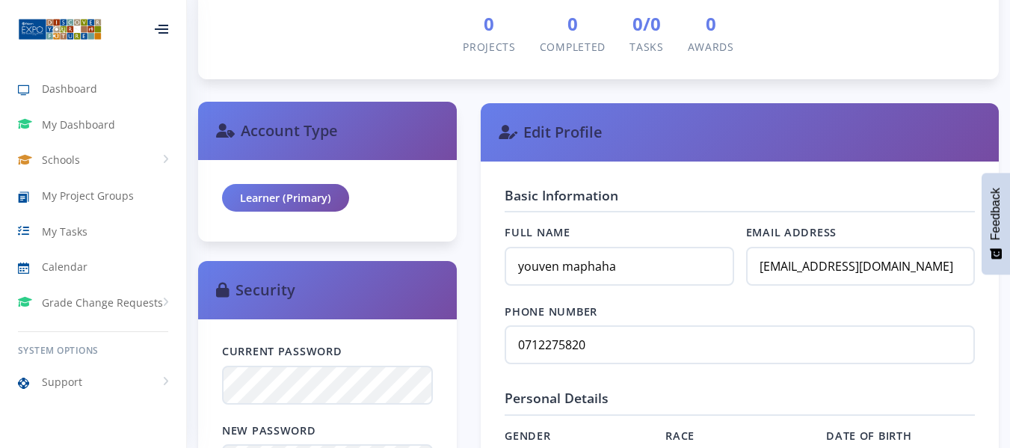
scroll to position [544, 0]
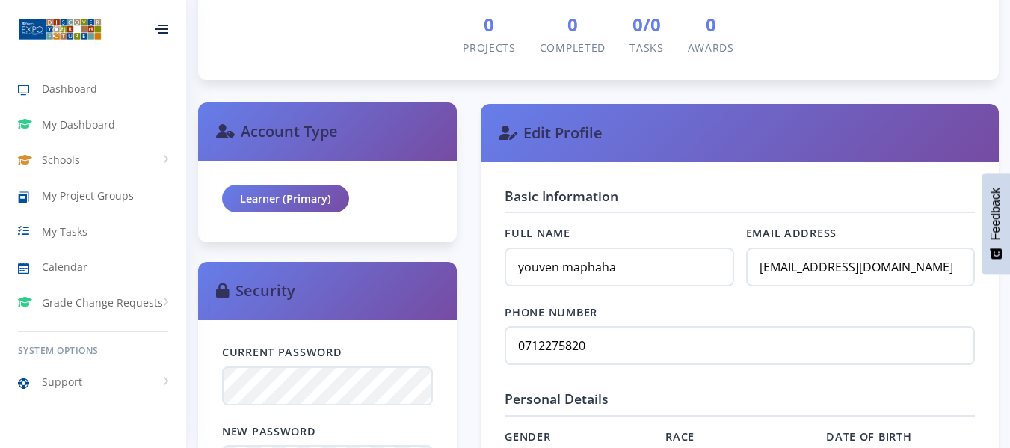
click at [313, 197] on div "Learner (Primary)" at bounding box center [285, 199] width 127 height 28
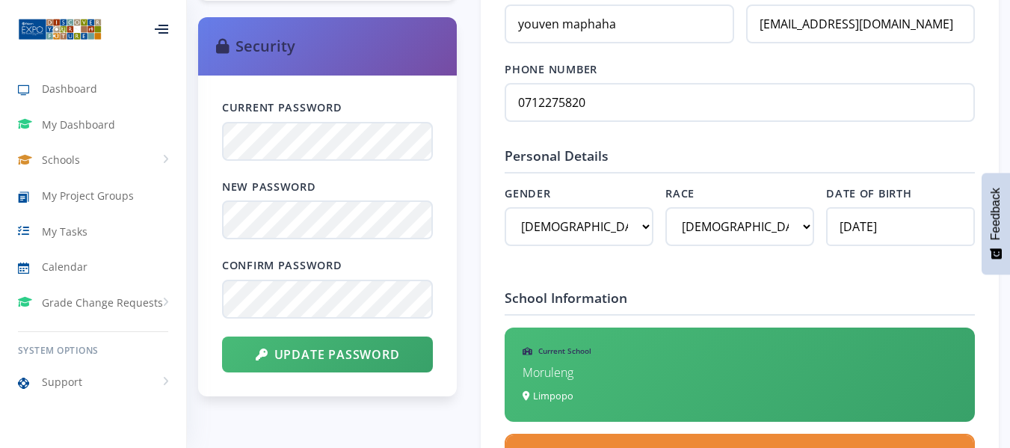
scroll to position [785, 0]
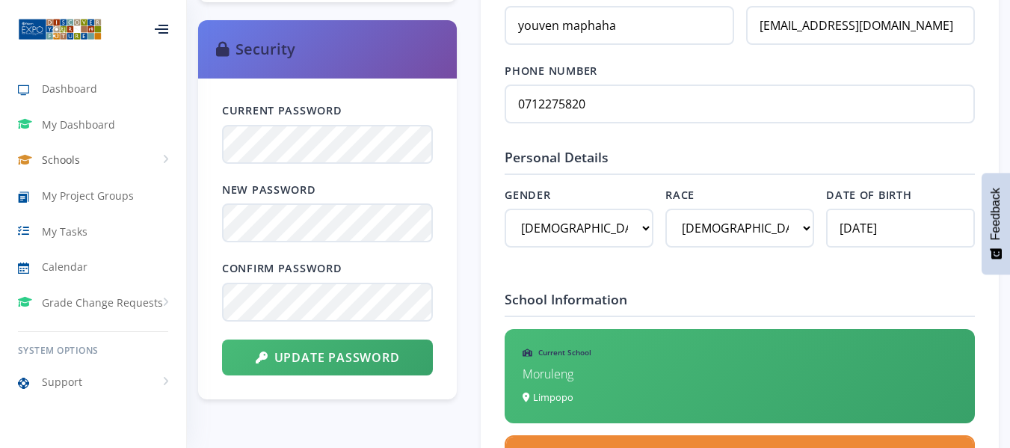
click at [104, 157] on link "Schools" at bounding box center [93, 160] width 186 height 34
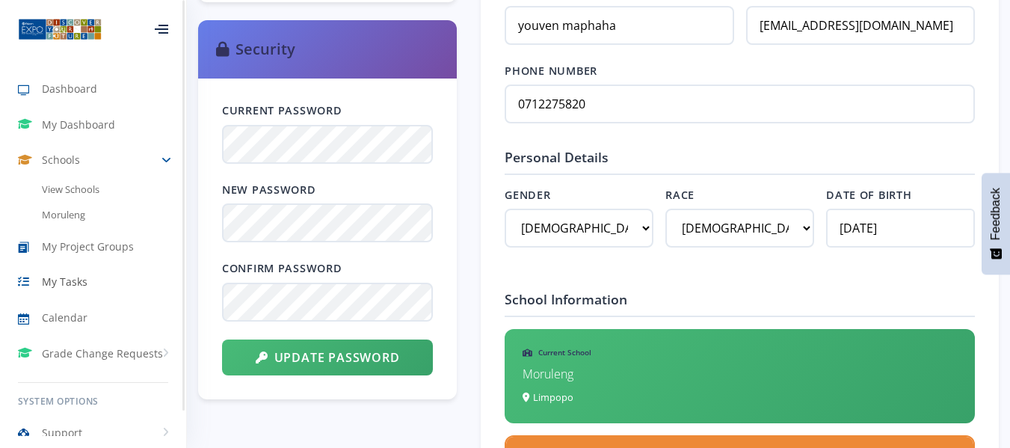
click at [70, 290] on link "My Tasks" at bounding box center [93, 282] width 186 height 34
click at [66, 282] on span "My Tasks" at bounding box center [65, 282] width 46 height 16
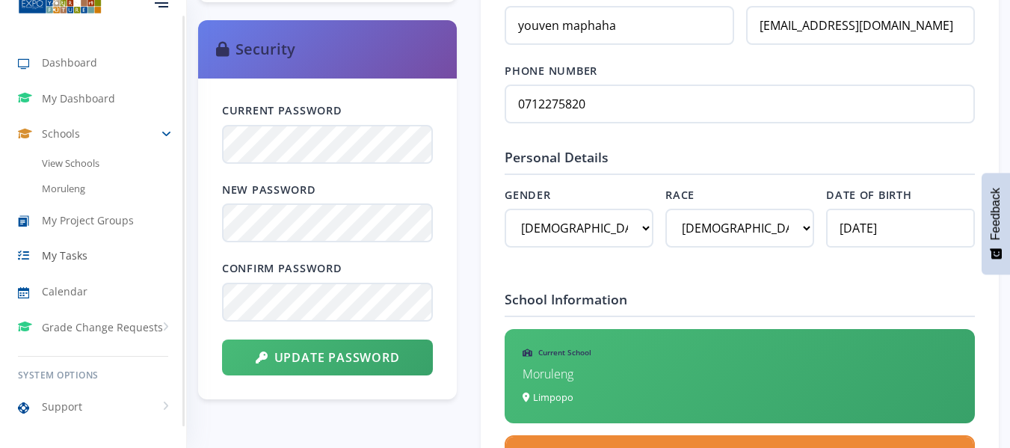
scroll to position [0, 0]
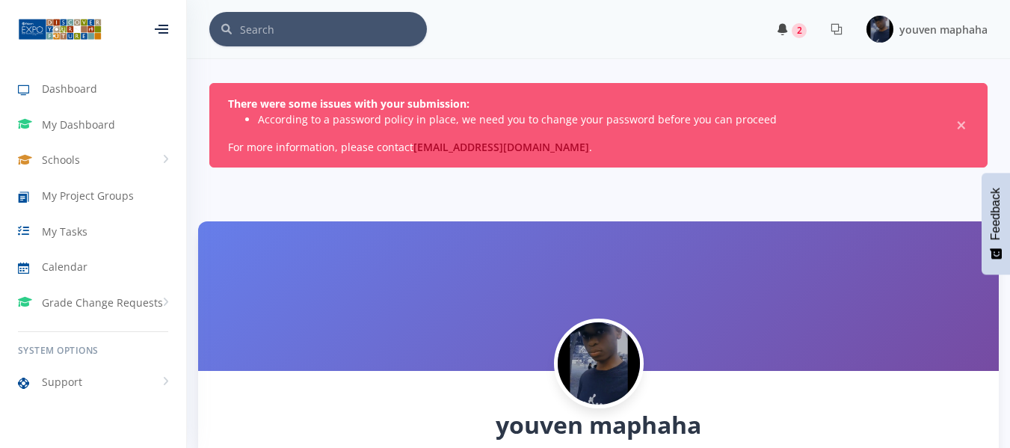
click at [796, 27] on span "2" at bounding box center [799, 30] width 15 height 15
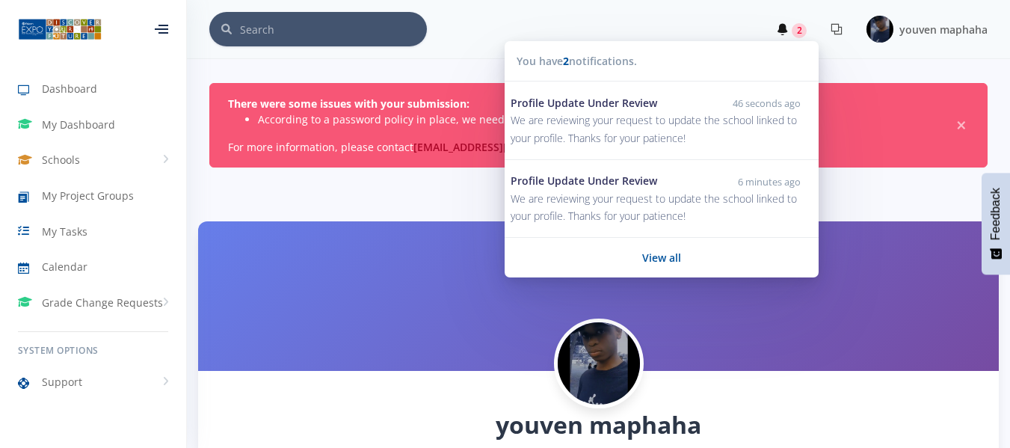
click at [835, 27] on icon at bounding box center [837, 29] width 12 height 12
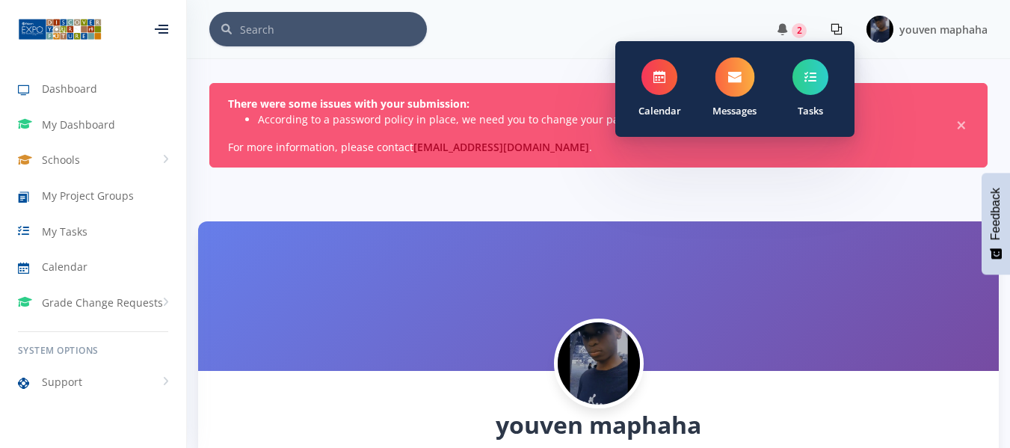
click at [739, 78] on icon at bounding box center [734, 76] width 13 height 13
